Goal: Task Accomplishment & Management: Use online tool/utility

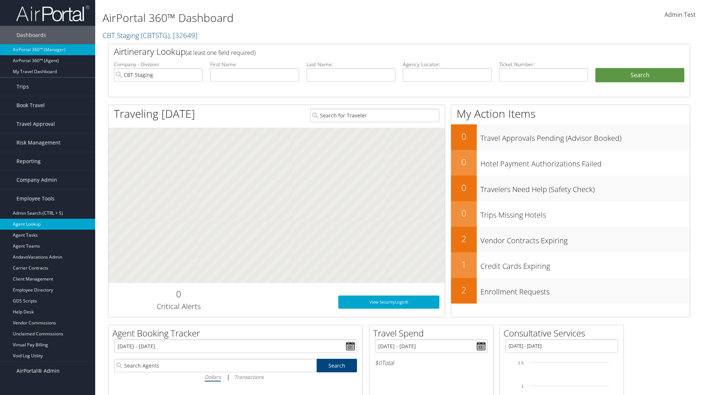
click at [48, 224] on link "Agent Lookup" at bounding box center [47, 224] width 95 height 11
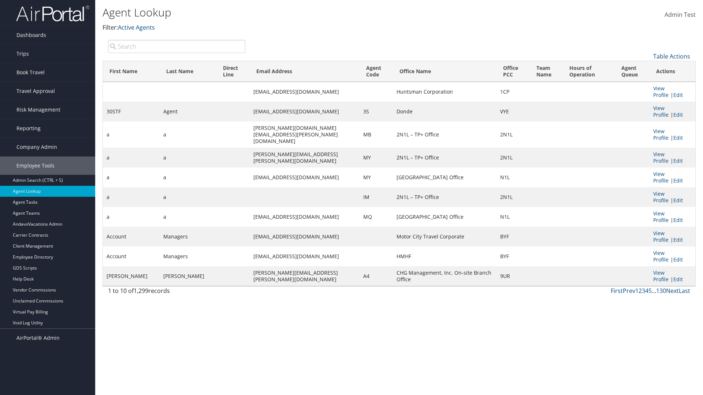
click at [176, 46] on input "search" at bounding box center [176, 46] width 137 height 13
type input "30STF"
